Goal: Task Accomplishment & Management: Manage account settings

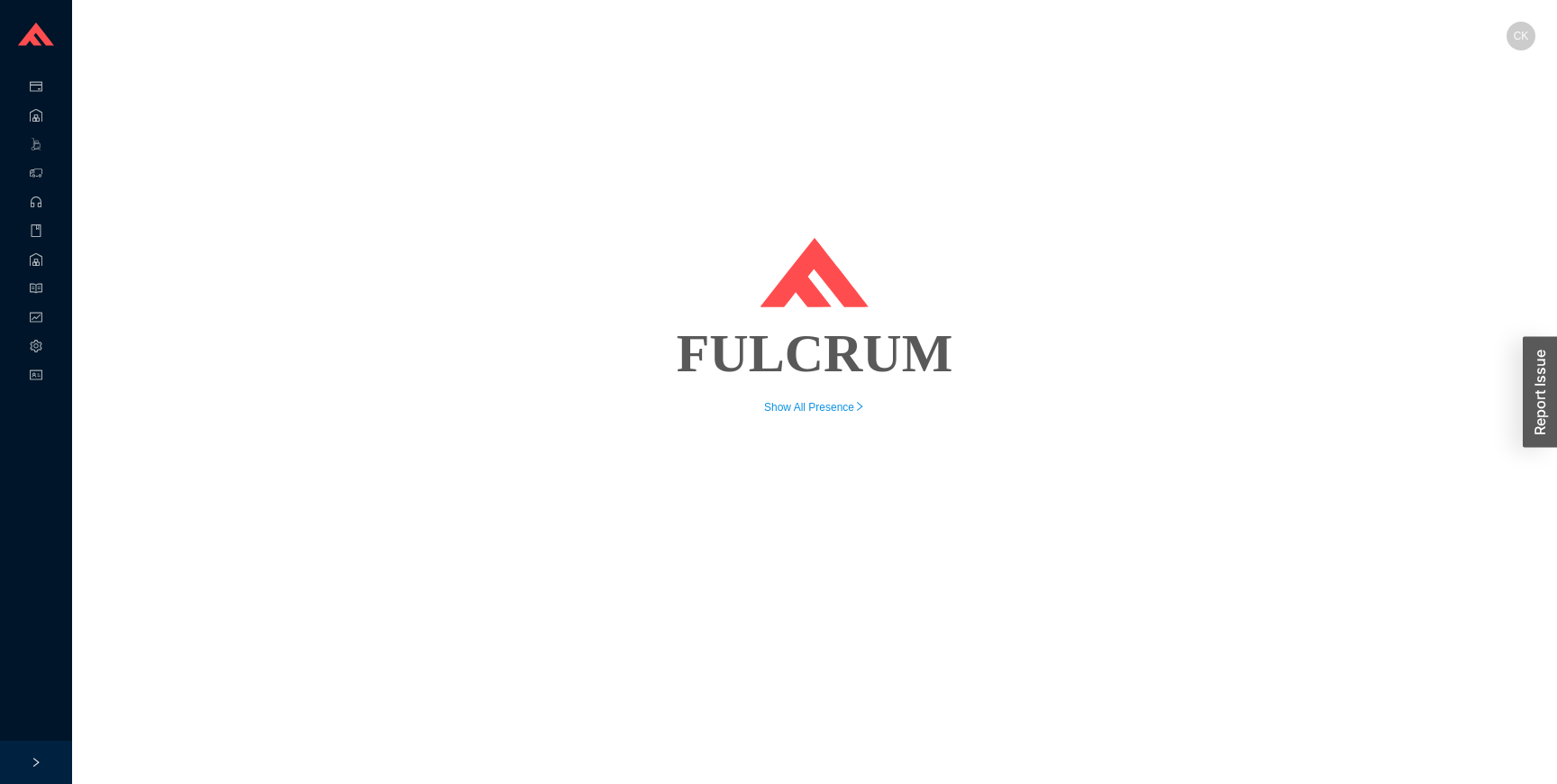
click at [1517, 29] on span "CK" at bounding box center [1521, 36] width 15 height 28
click at [1463, 134] on span "Logout" at bounding box center [1471, 129] width 33 height 18
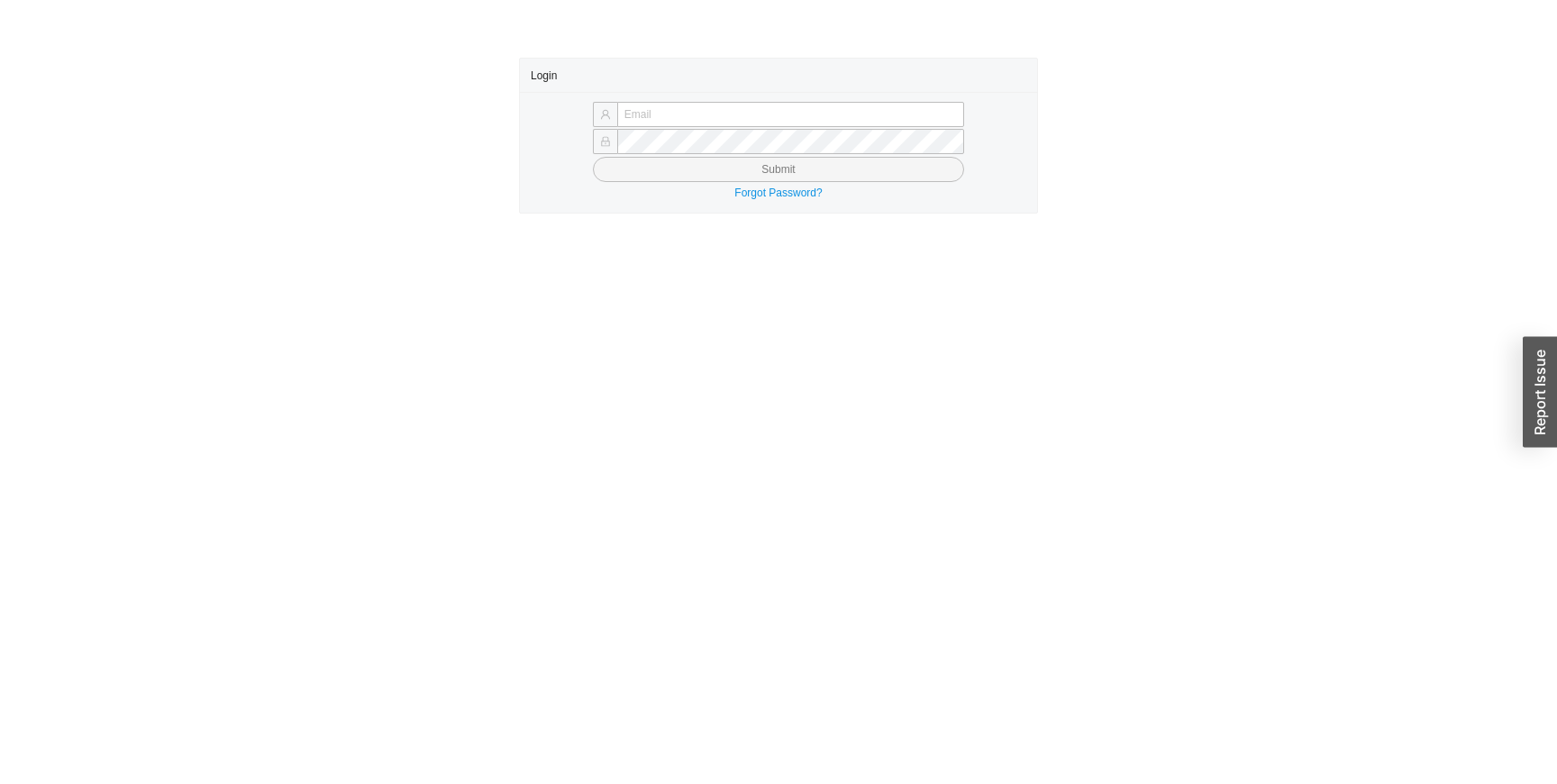
type input "[EMAIL_ADDRESS][DOMAIN_NAME]"
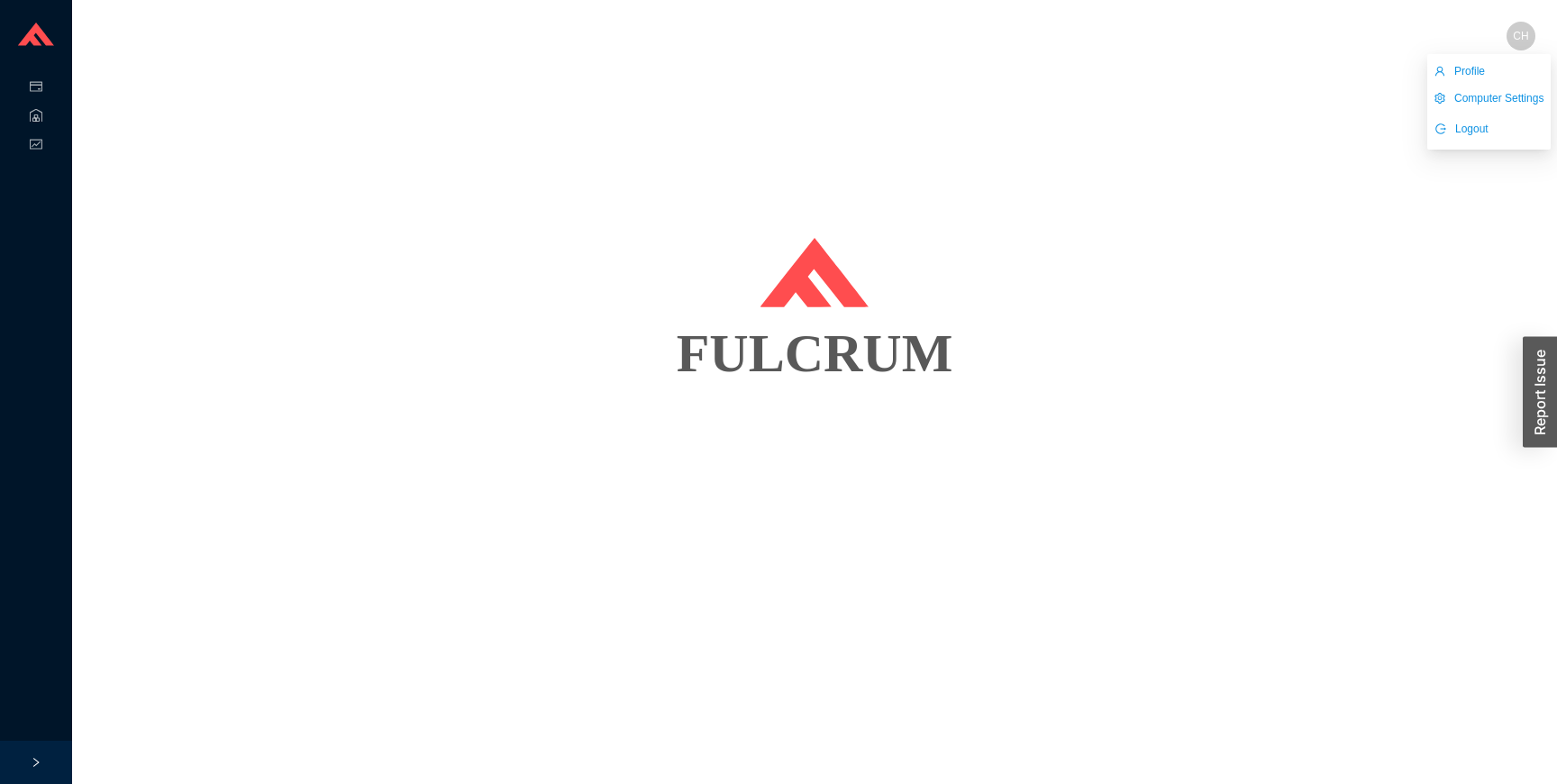
click at [1524, 36] on span "CH" at bounding box center [1520, 36] width 15 height 28
click at [1461, 124] on span "Logout" at bounding box center [1471, 129] width 33 height 18
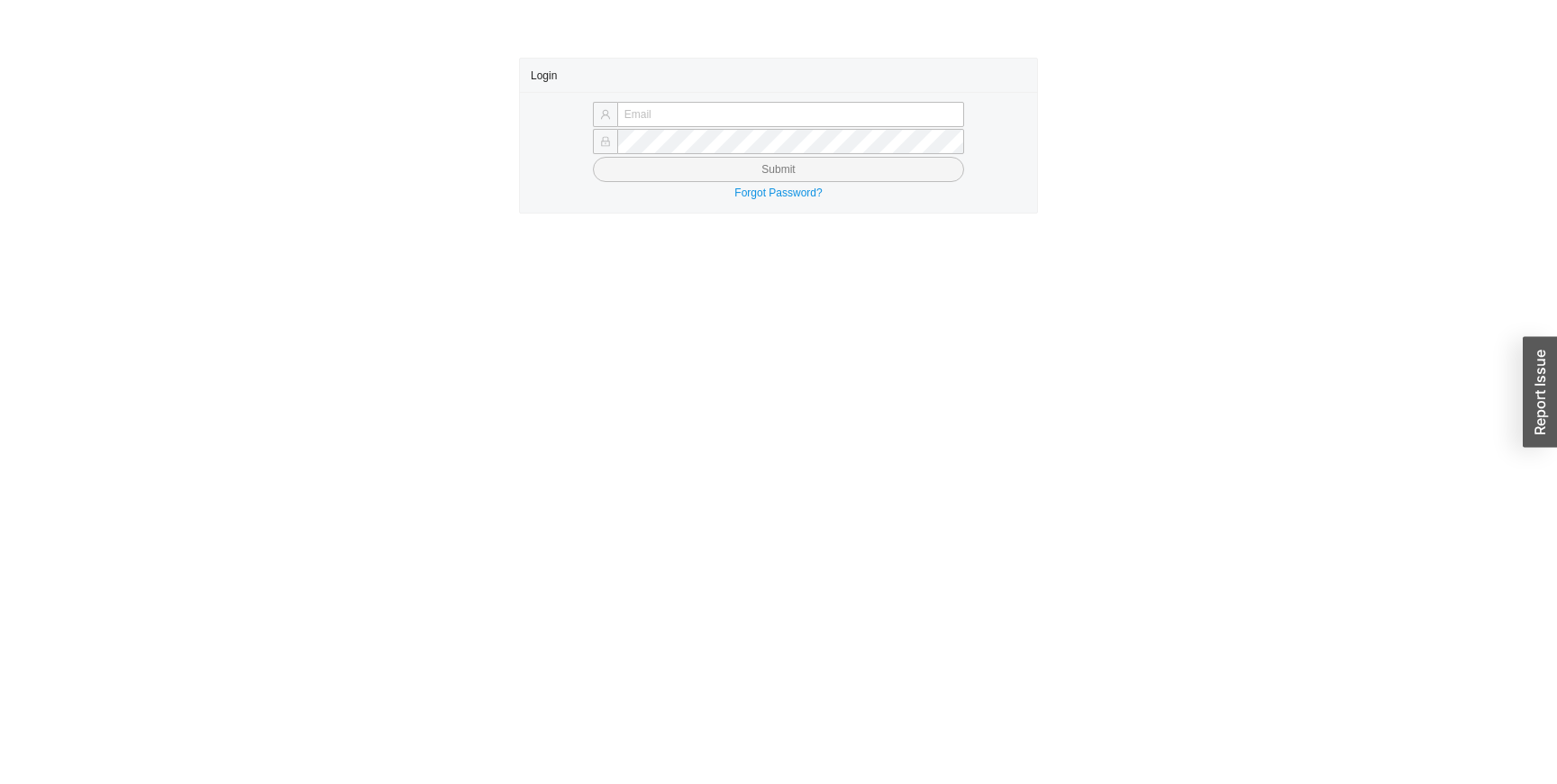
type input "ckaufman@qualitybath.com"
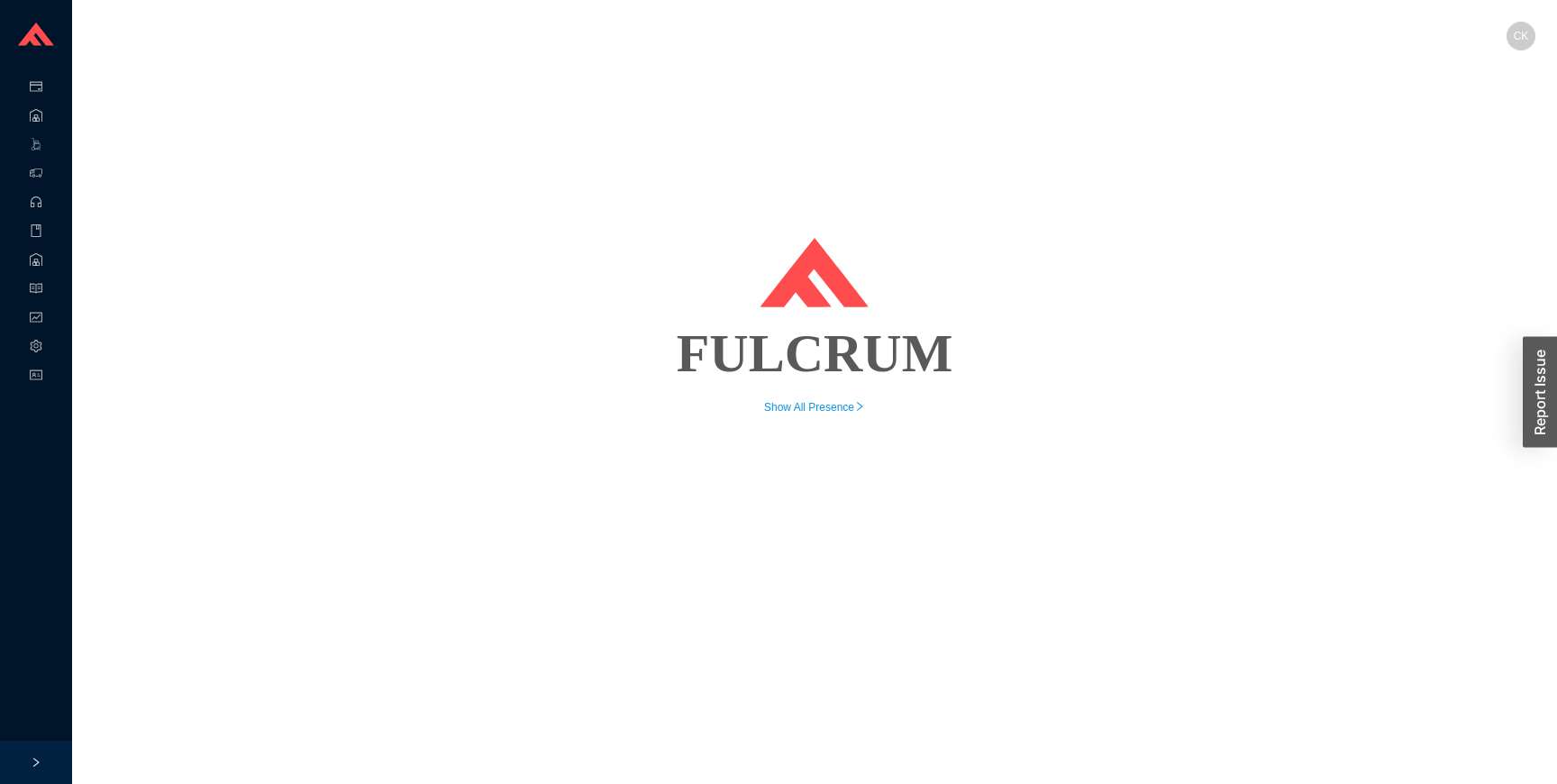
click at [1511, 48] on div "CK" at bounding box center [1521, 36] width 28 height 28
click at [1531, 39] on span "CK" at bounding box center [1521, 36] width 28 height 28
click at [1477, 139] on button "Logout" at bounding box center [1462, 129] width 55 height 26
